Goal: Navigation & Orientation: Find specific page/section

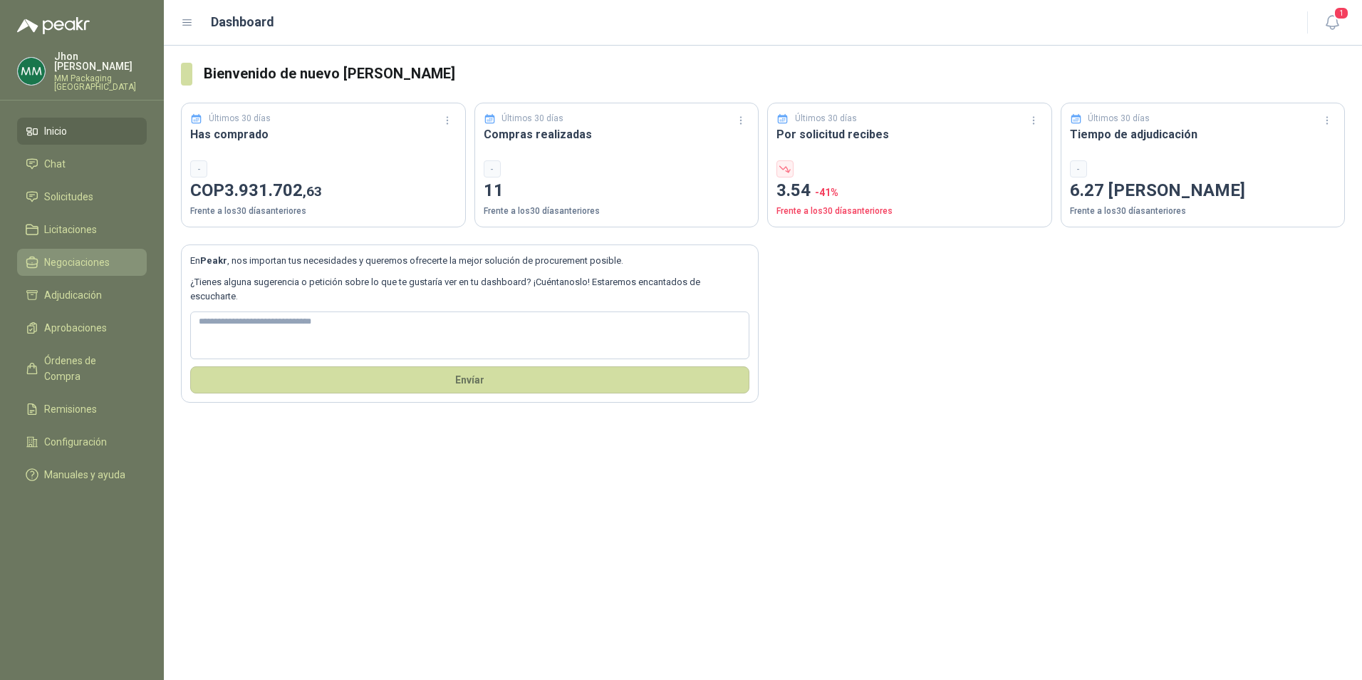
click at [86, 254] on span "Negociaciones" at bounding box center [77, 262] width 66 height 16
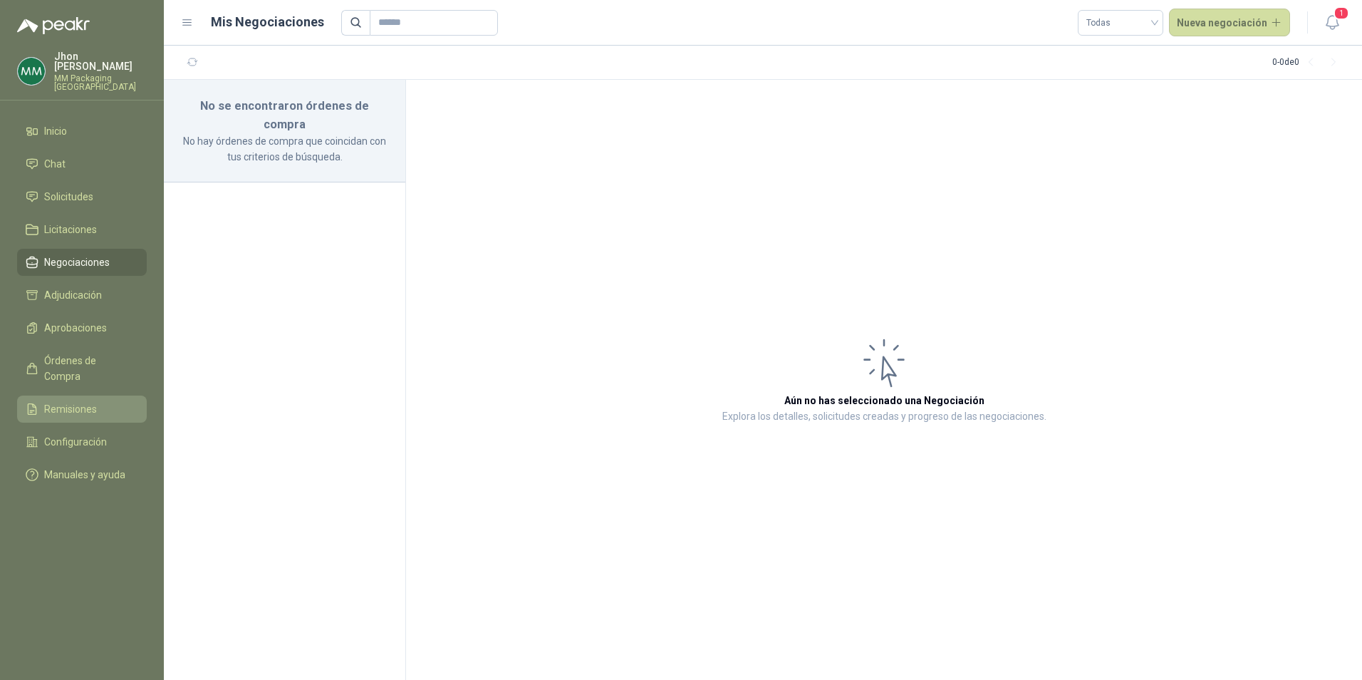
click at [74, 401] on span "Remisiones" at bounding box center [70, 409] width 53 height 16
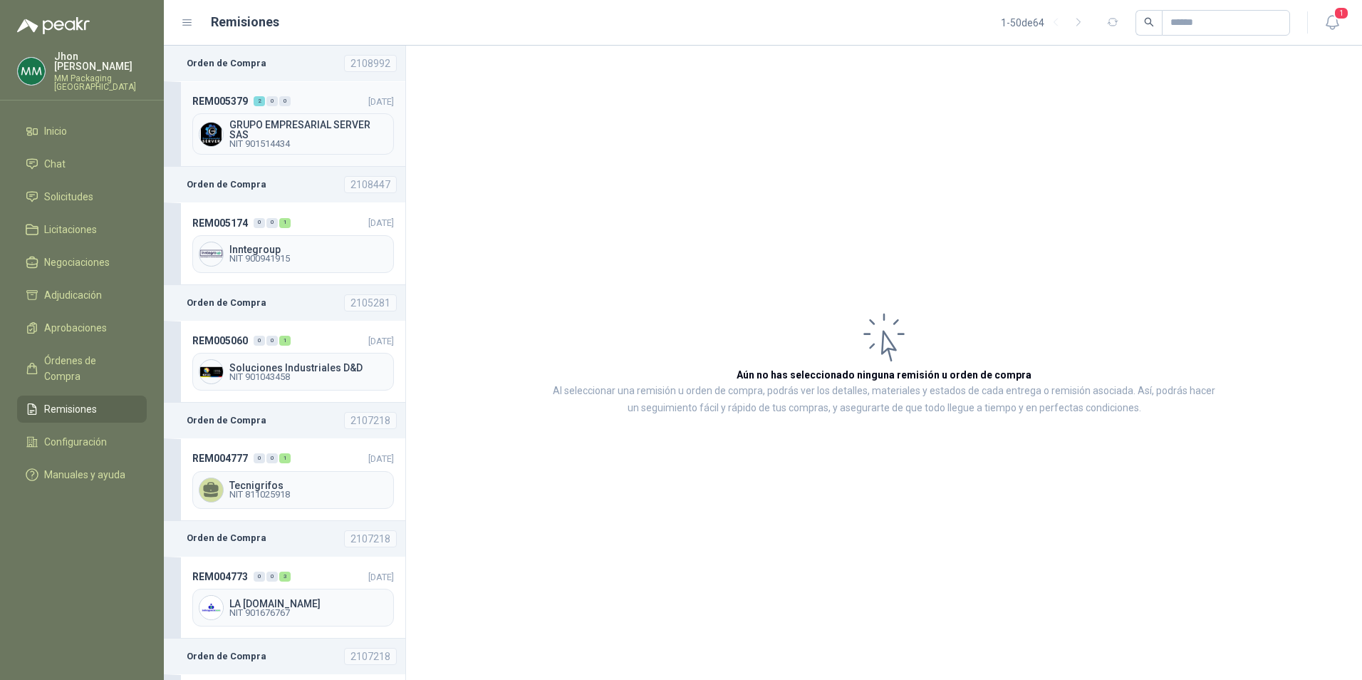
click at [255, 122] on span "GRUPO EMPRESARIAL SERVER SAS" at bounding box center [308, 130] width 158 height 20
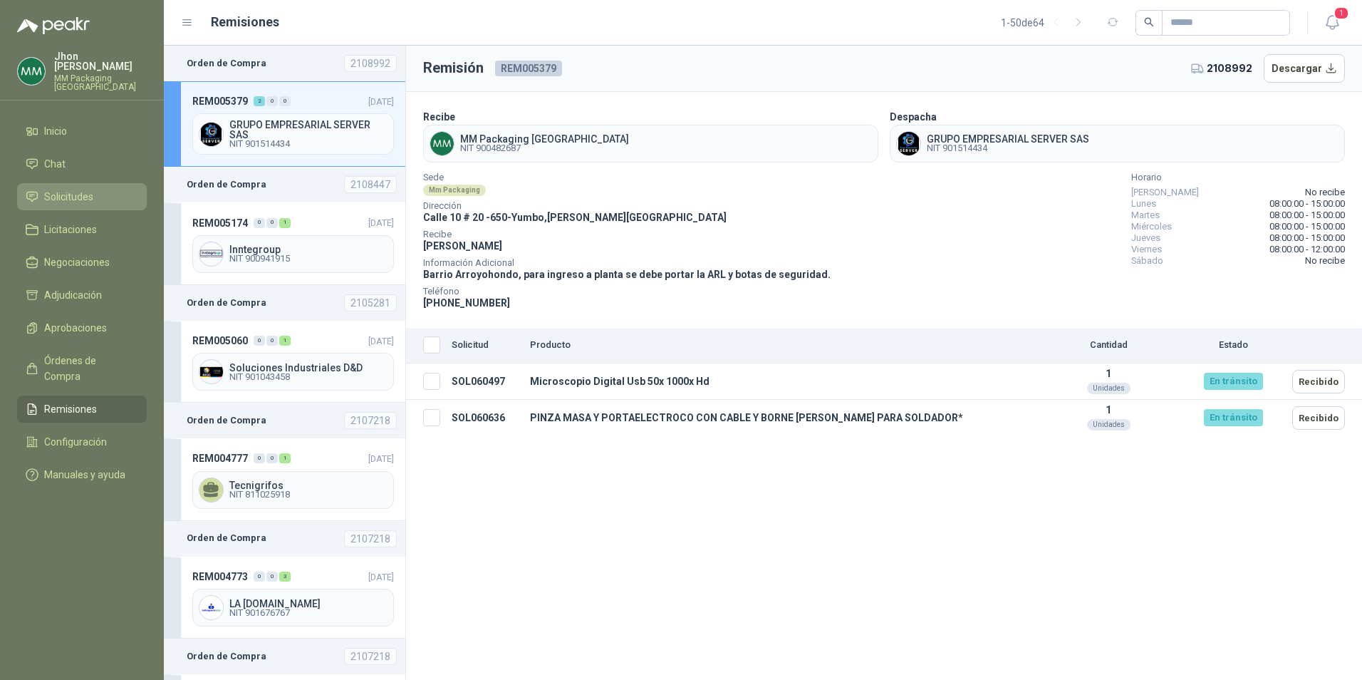
click at [63, 189] on span "Solicitudes" at bounding box center [68, 197] width 49 height 16
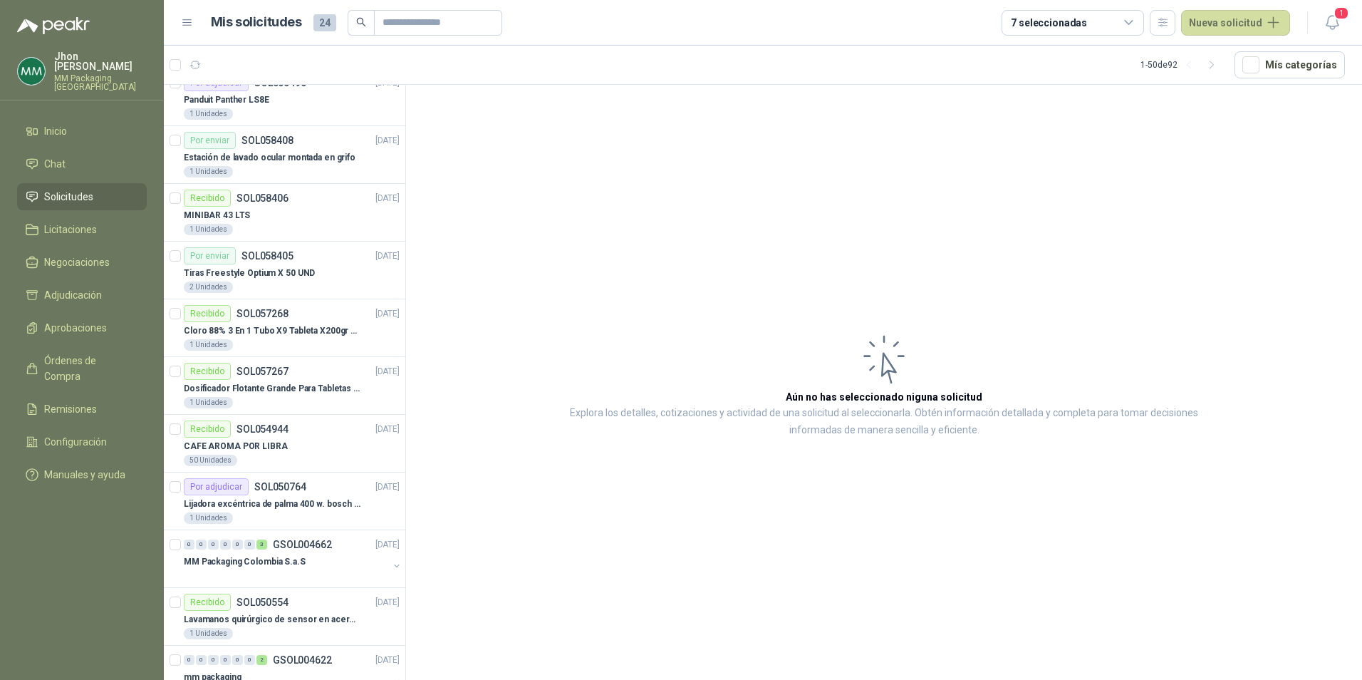
scroll to position [428, 0]
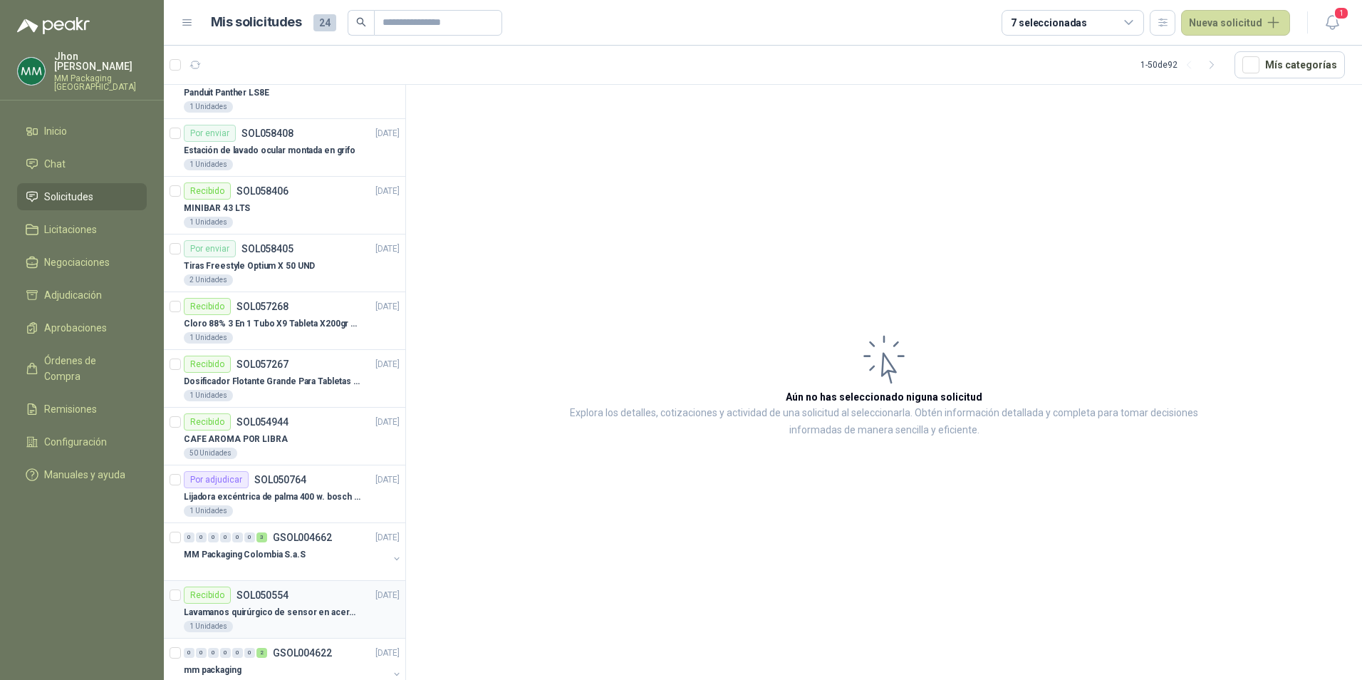
click at [273, 614] on p "Lavamanos quirúrgico de sensor en acero referencia TLS-13" at bounding box center [272, 613] width 177 height 14
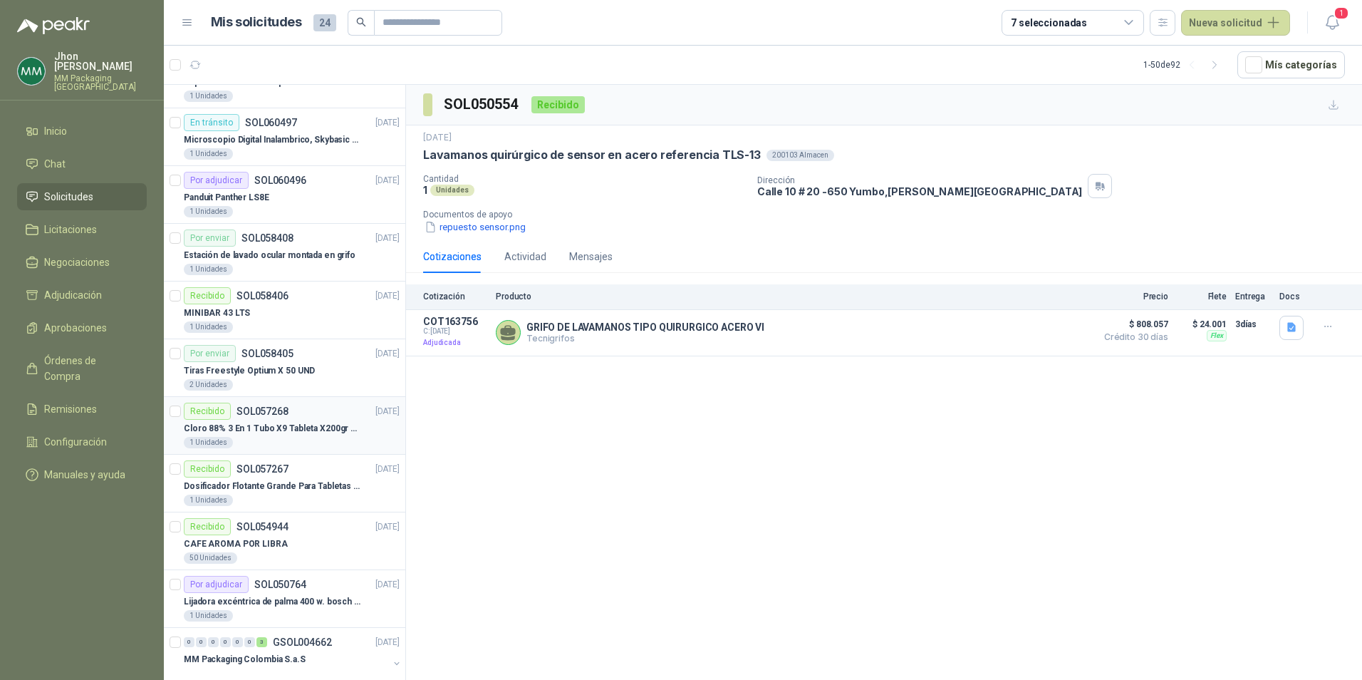
scroll to position [285, 0]
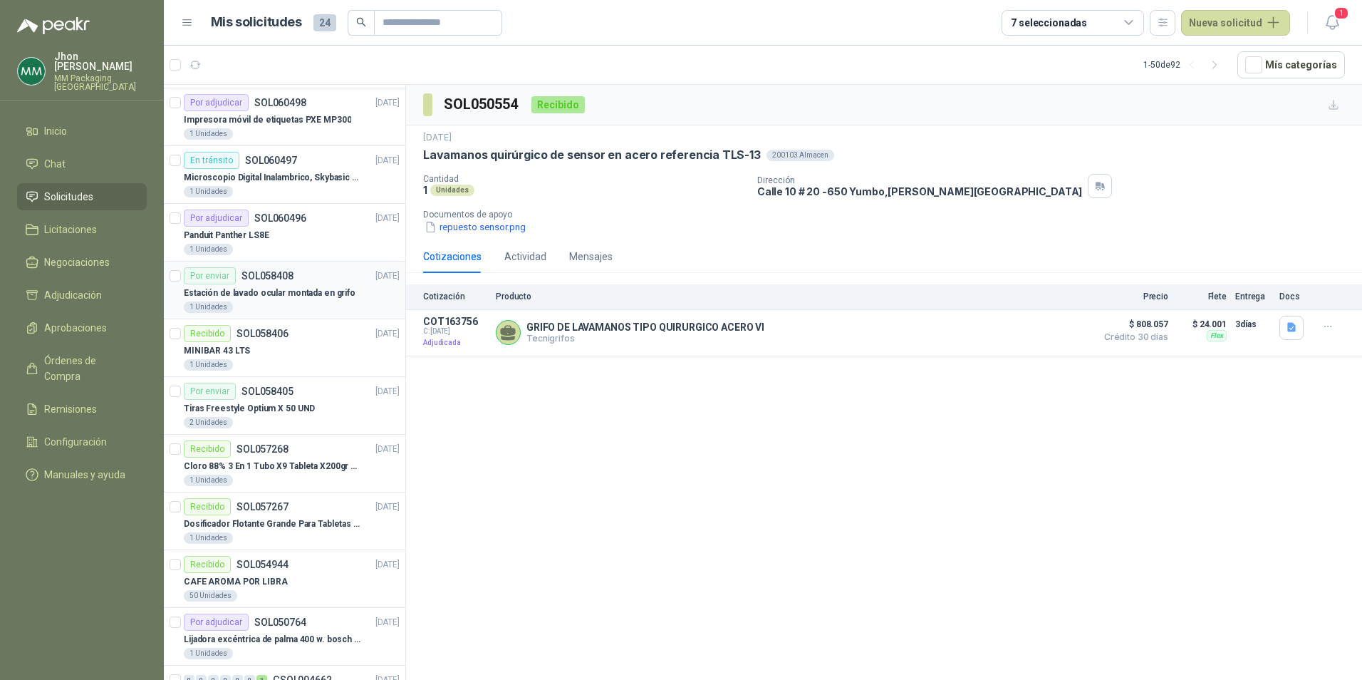
click at [266, 296] on p "Estación de lavado ocular montada en grifo" at bounding box center [270, 293] width 172 height 14
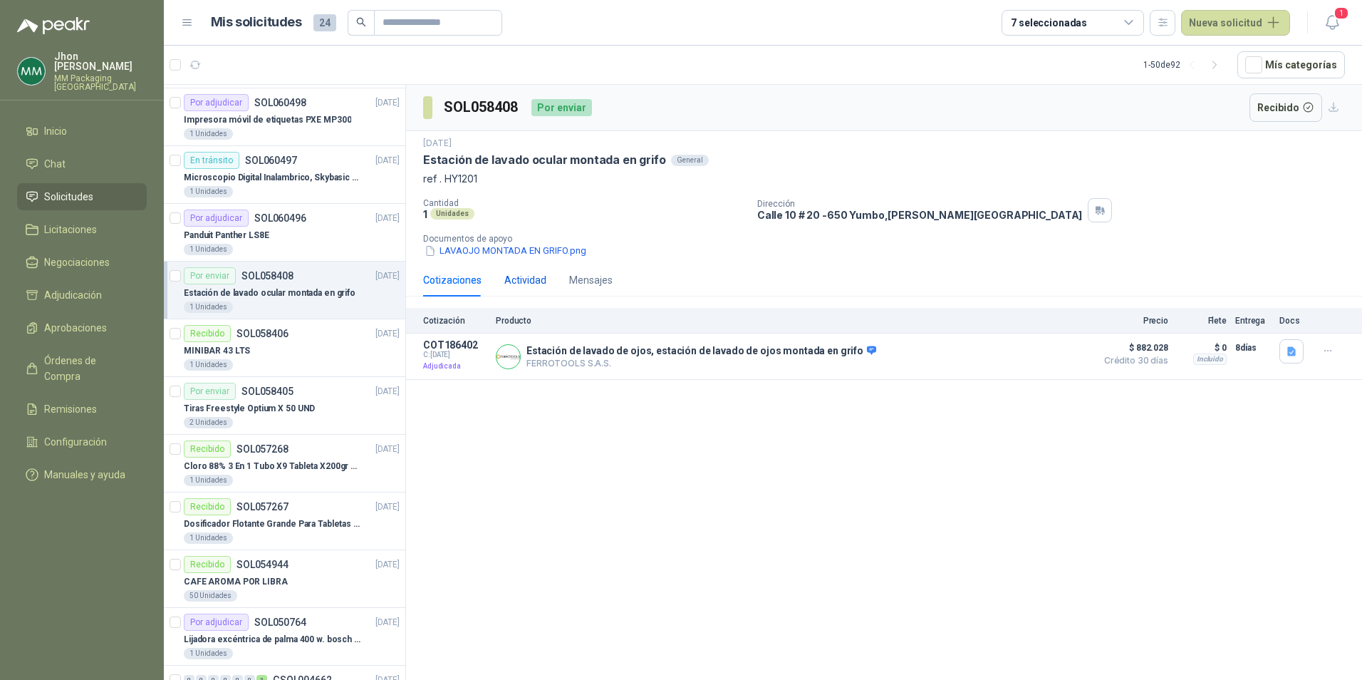
click at [527, 274] on div "Actividad" at bounding box center [525, 280] width 42 height 16
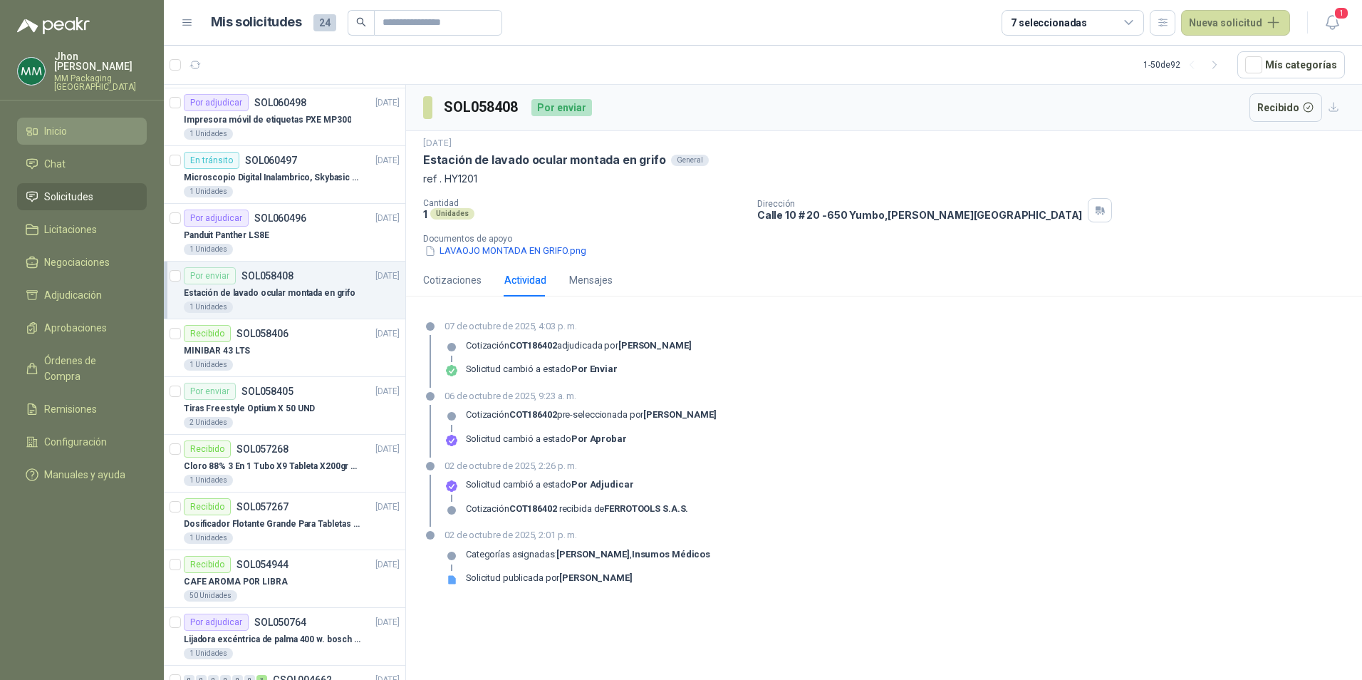
click at [61, 123] on span "Inicio" at bounding box center [55, 131] width 23 height 16
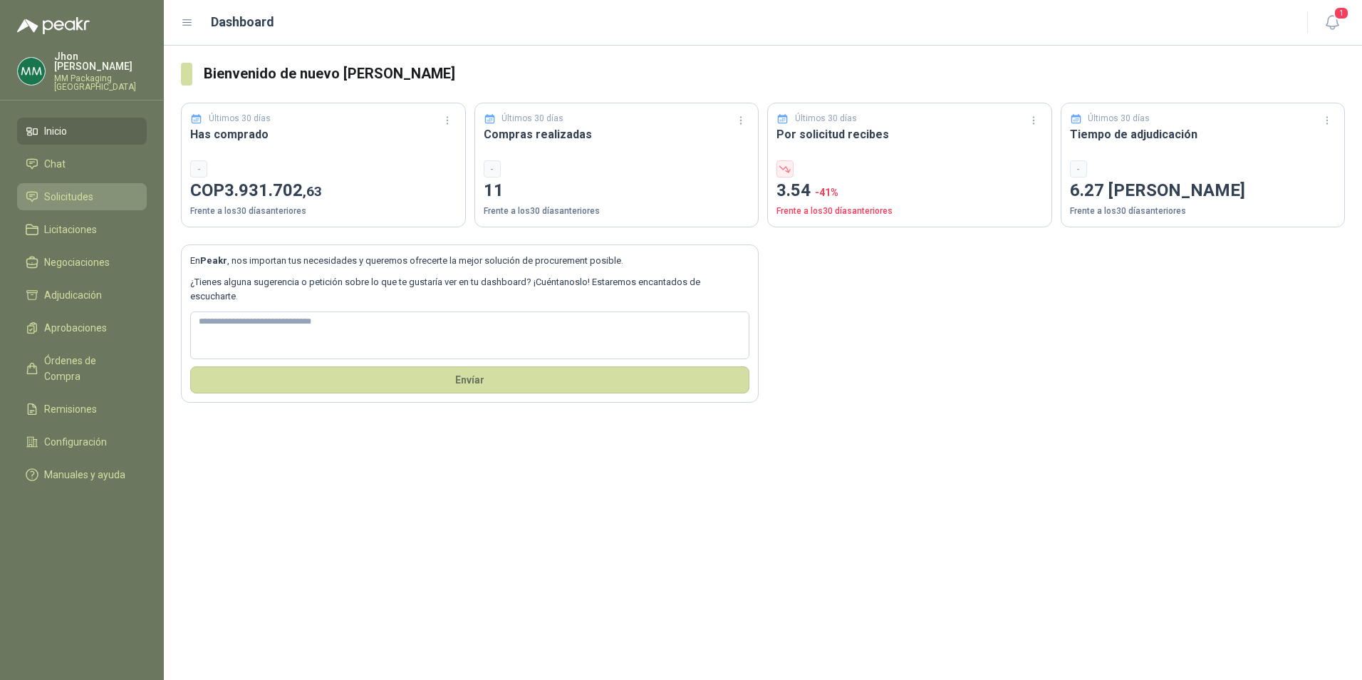
click at [63, 189] on span "Solicitudes" at bounding box center [68, 197] width 49 height 16
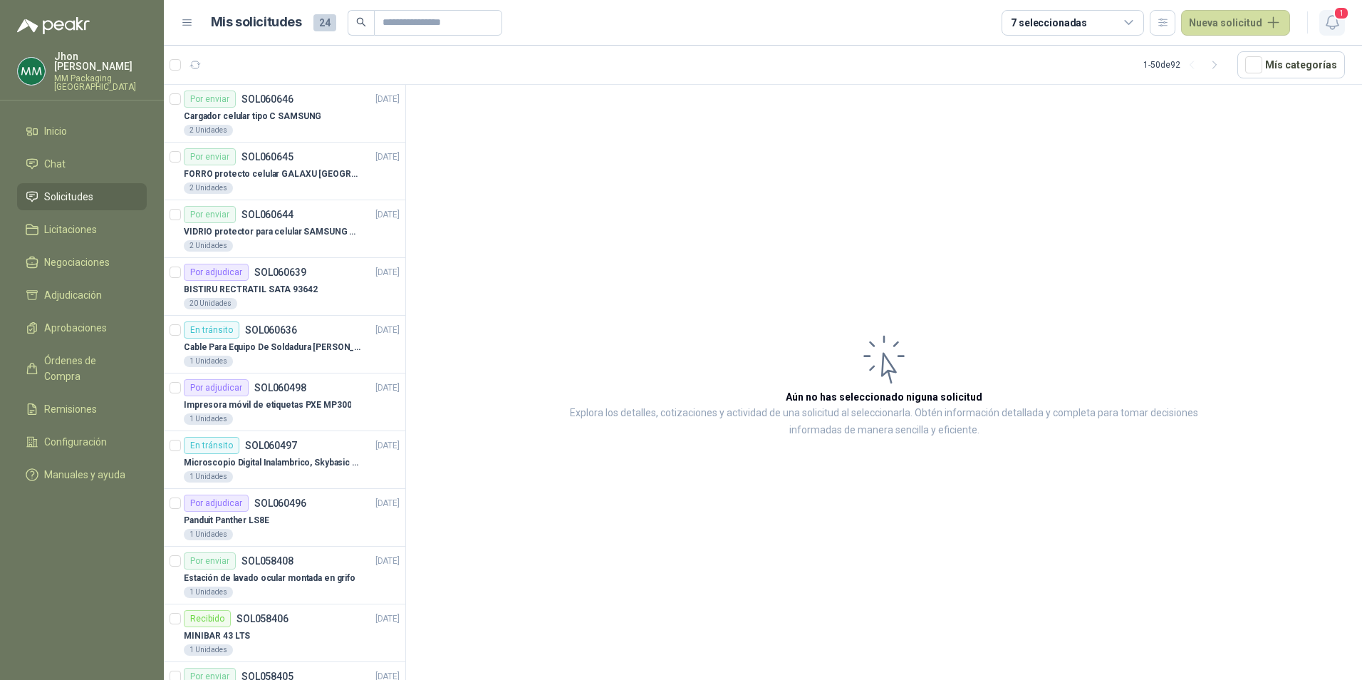
click at [1329, 14] on icon "button" at bounding box center [1333, 23] width 18 height 18
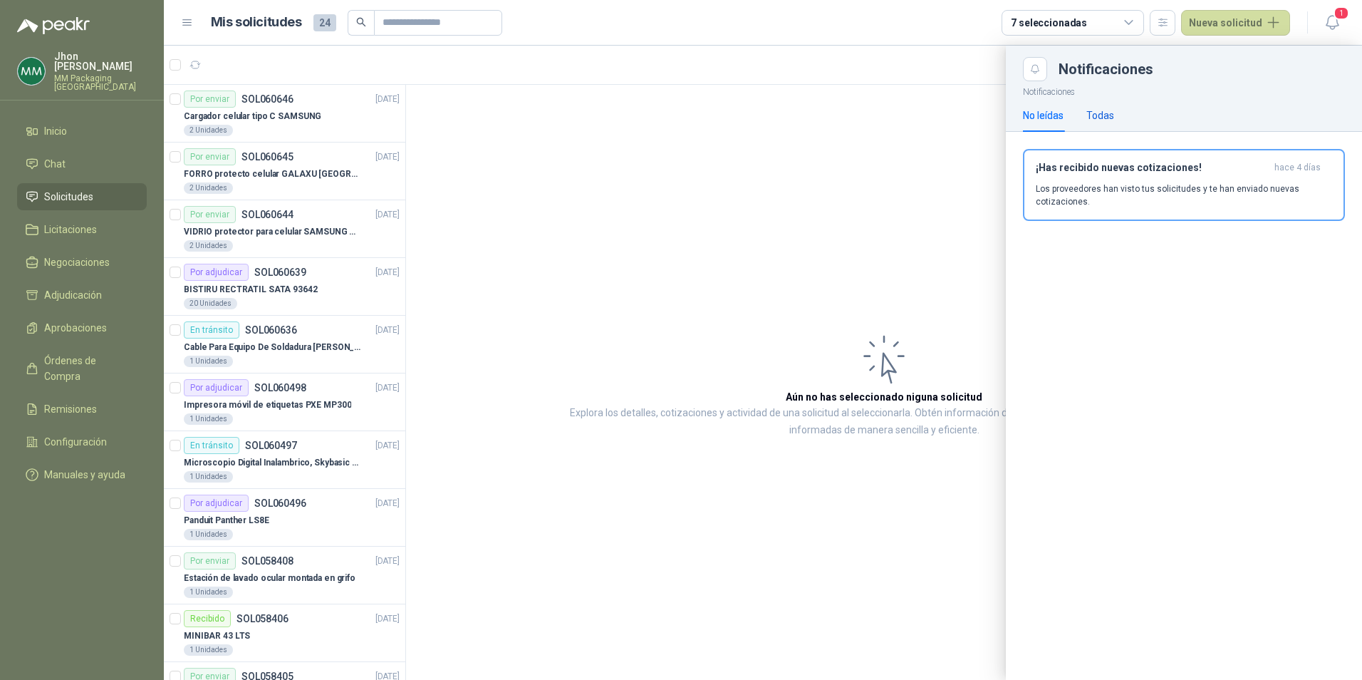
click at [1103, 120] on div "Todas" at bounding box center [1101, 116] width 28 height 16
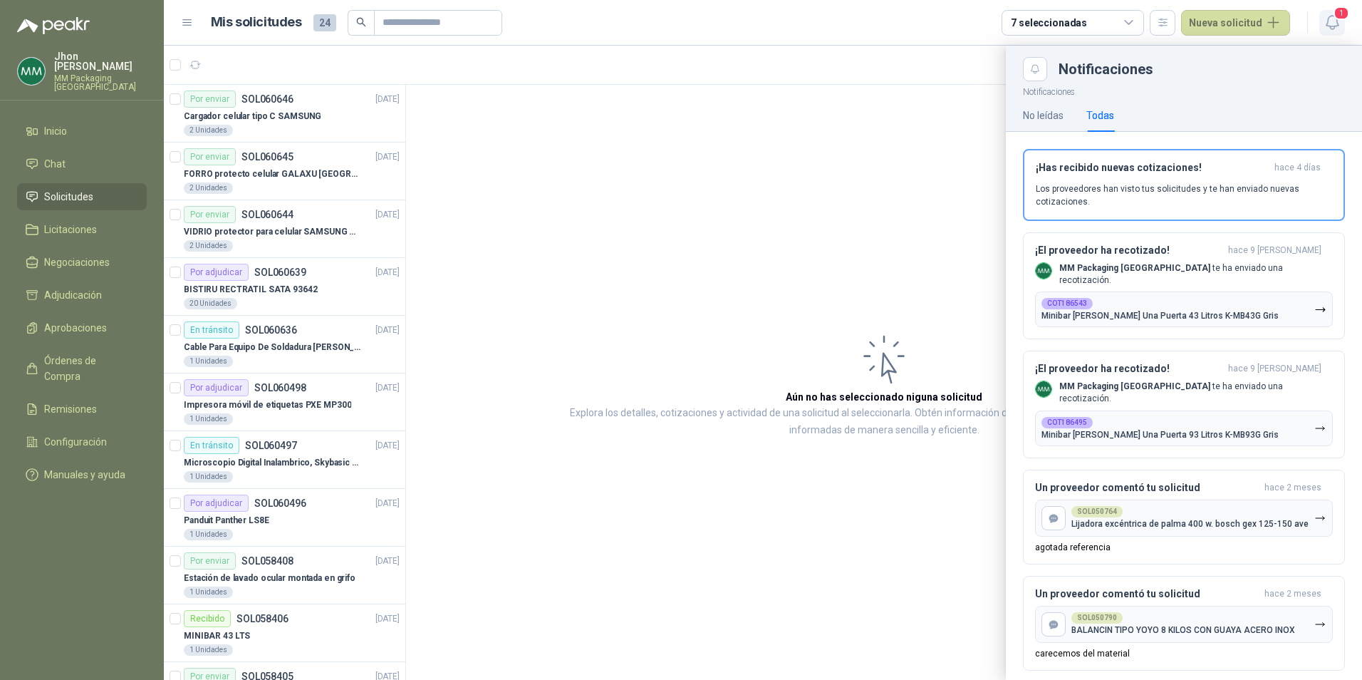
click at [1330, 21] on icon "button" at bounding box center [1333, 23] width 18 height 18
